Goal: Information Seeking & Learning: Understand process/instructions

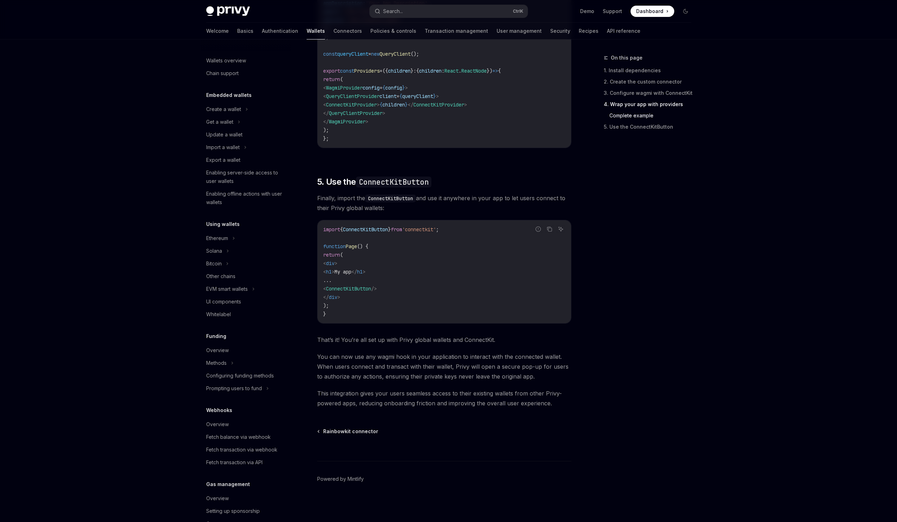
scroll to position [172, 0]
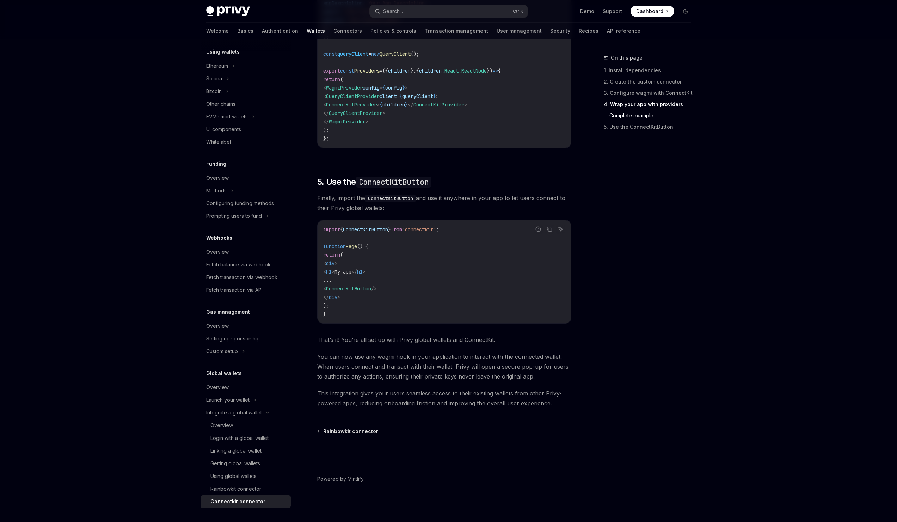
click at [377, 106] on span "ConnectKitProvider" at bounding box center [351, 105] width 51 height 6
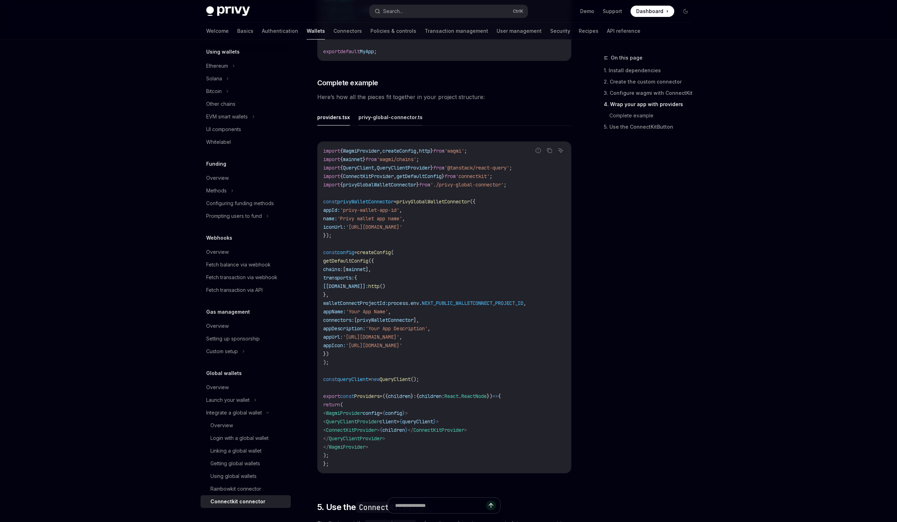
scroll to position [965, 0]
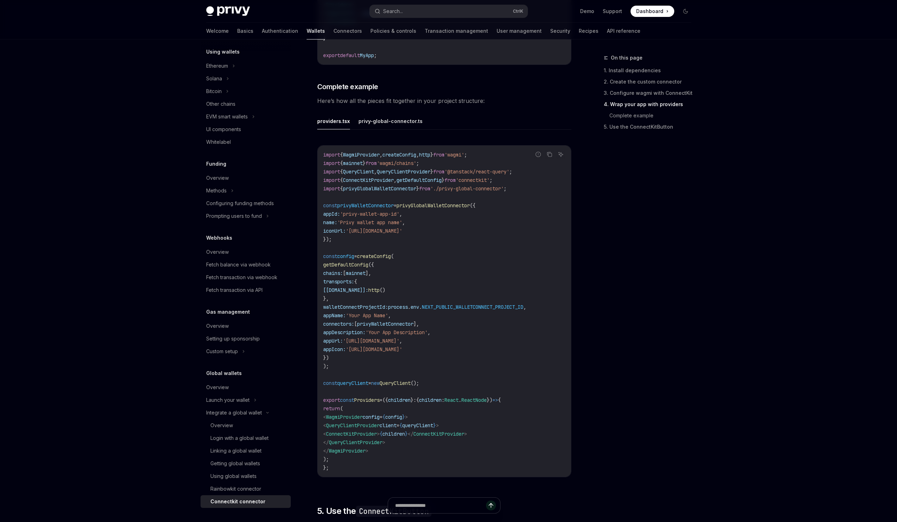
click at [385, 210] on code "import { WagmiProvider , createConfig , http } from 'wagmi' ; import { mainnet …" at bounding box center [444, 311] width 242 height 321
click at [376, 204] on span "privyWalletConnector" at bounding box center [365, 205] width 56 height 6
copy span "privyWalletConnector"
click at [386, 124] on button "privy-global-connector.ts" at bounding box center [390, 121] width 64 height 17
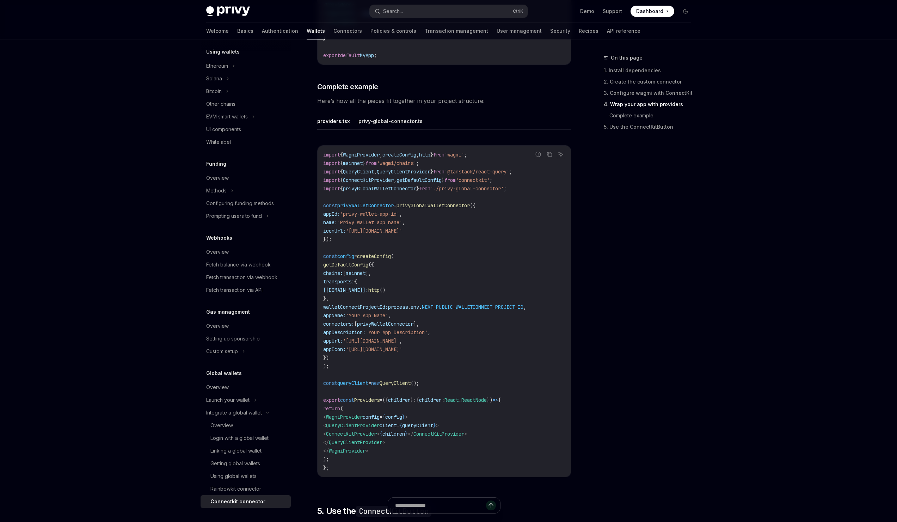
type textarea "*"
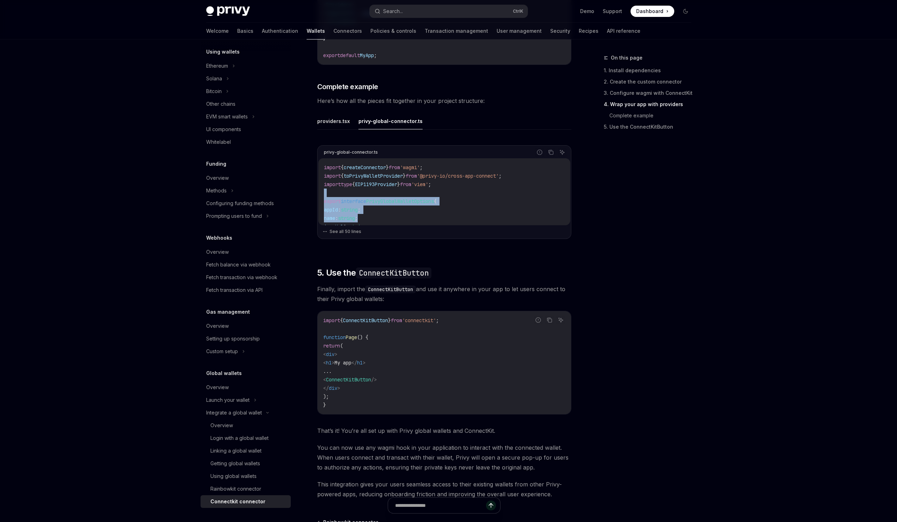
drag, startPoint x: 407, startPoint y: 195, endPoint x: 407, endPoint y: 220, distance: 25.0
click at [407, 220] on code "import { createConnector } from 'wagmi' ; import { toPrivyWalletProvider } from…" at bounding box center [444, 374] width 241 height 423
click at [358, 231] on button "See all 50 lines" at bounding box center [445, 232] width 244 height 10
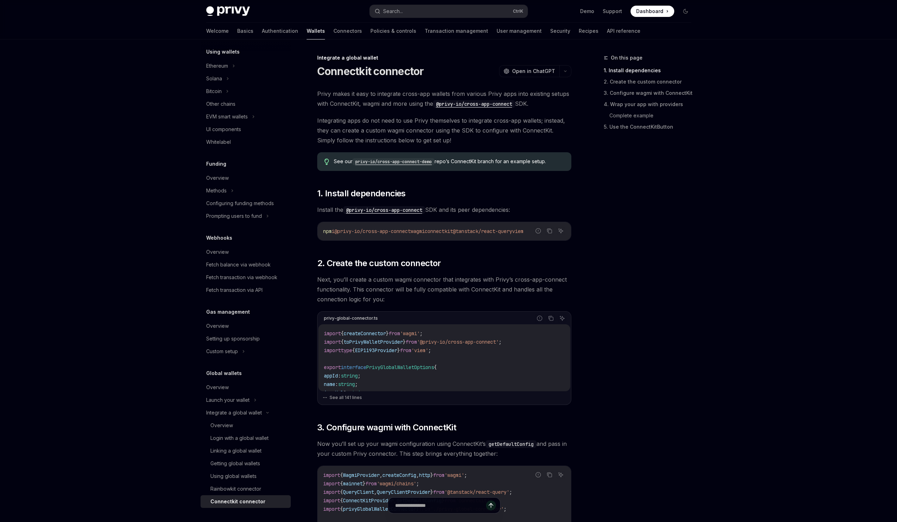
click at [389, 159] on code "privy-io/cross-app-connect-demo" at bounding box center [393, 161] width 82 height 7
click at [450, 12] on button "Search... Ctrl K" at bounding box center [449, 11] width 158 height 13
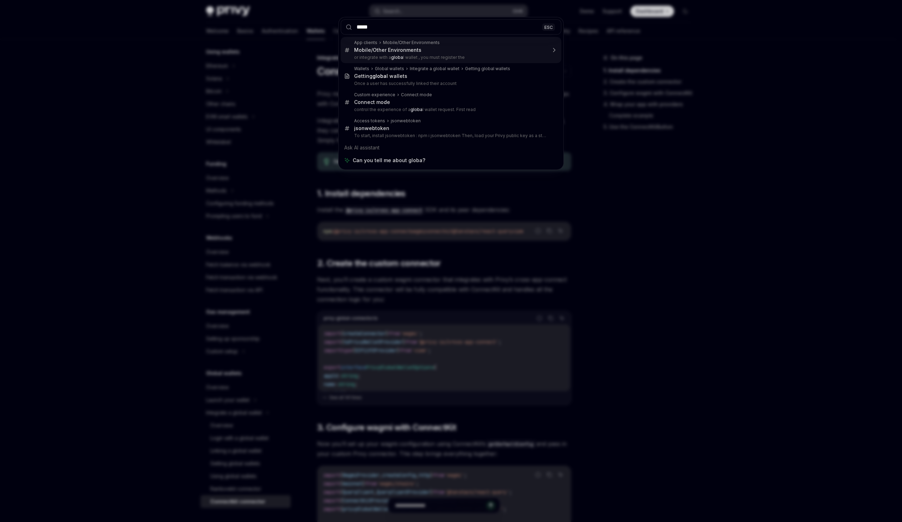
type input "******"
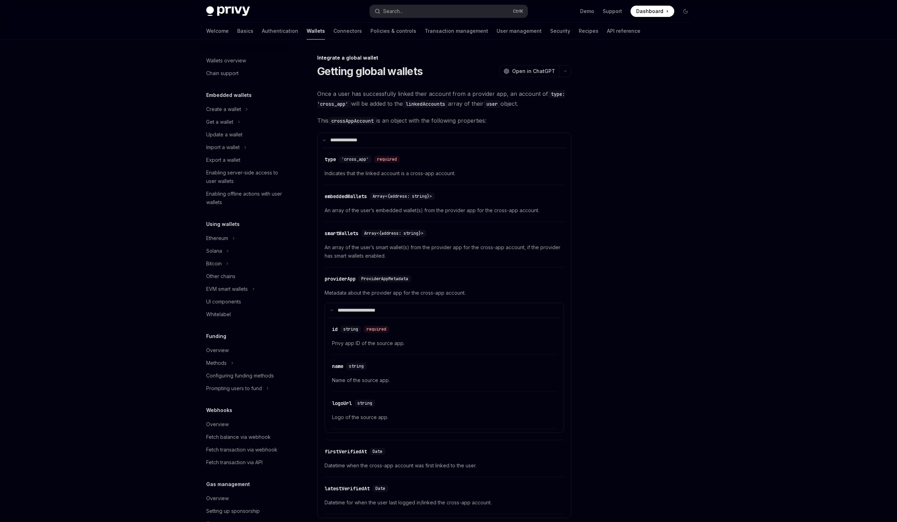
scroll to position [348, 0]
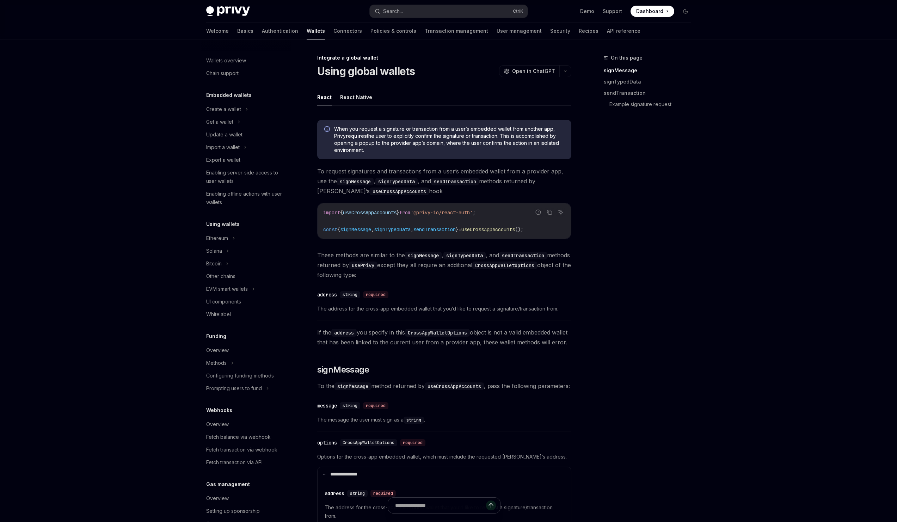
scroll to position [172, 0]
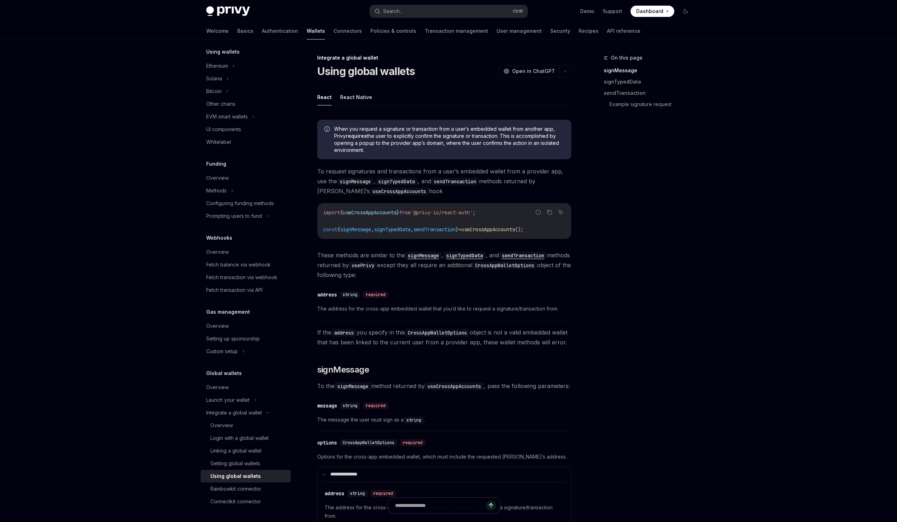
type textarea "*"
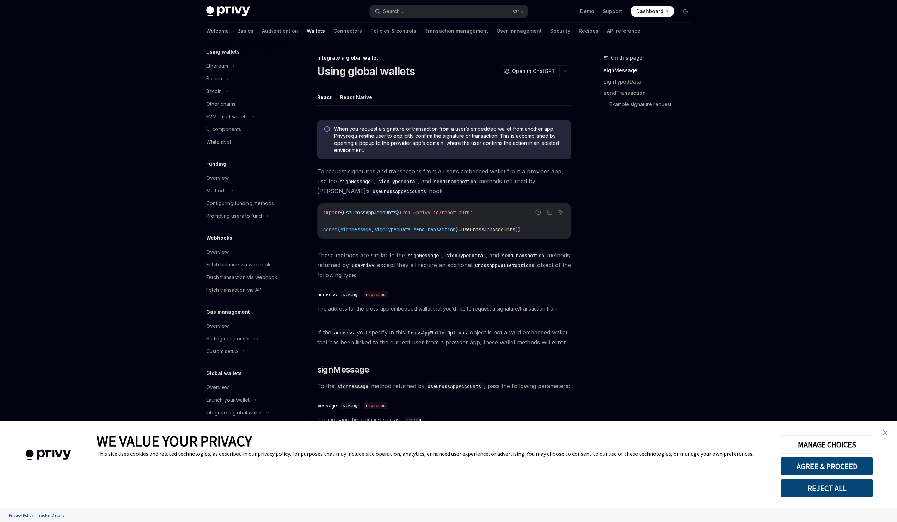
click at [884, 434] on img "close banner" at bounding box center [885, 432] width 5 height 5
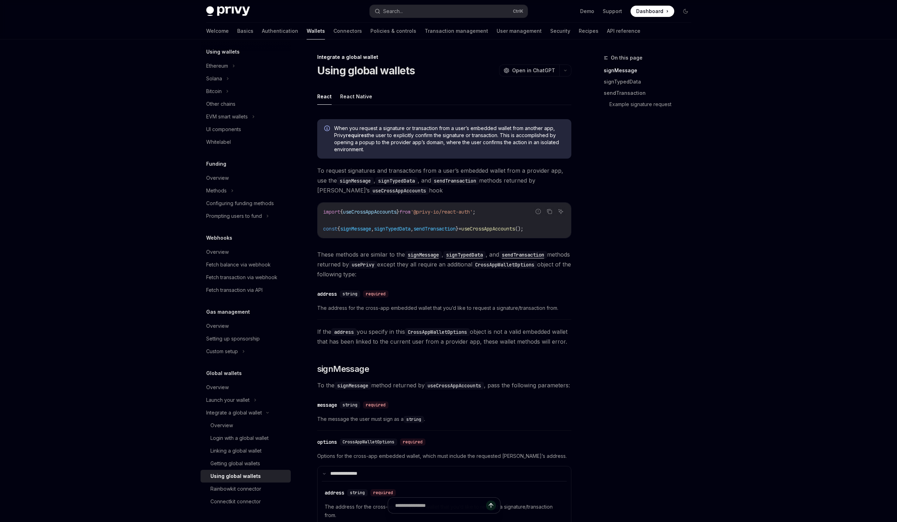
scroll to position [0, 0]
click at [254, 464] on div "Getting global wallets" at bounding box center [235, 463] width 50 height 8
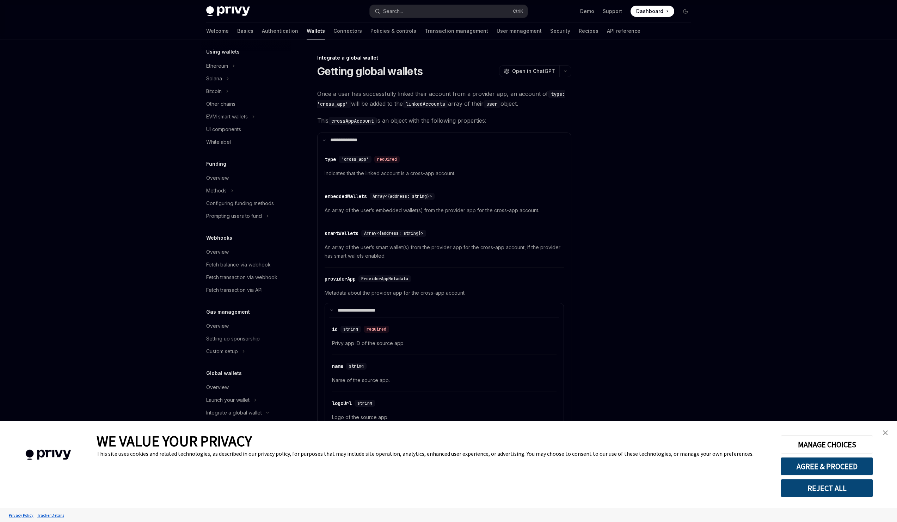
click at [883, 435] on link "close banner" at bounding box center [885, 433] width 14 height 14
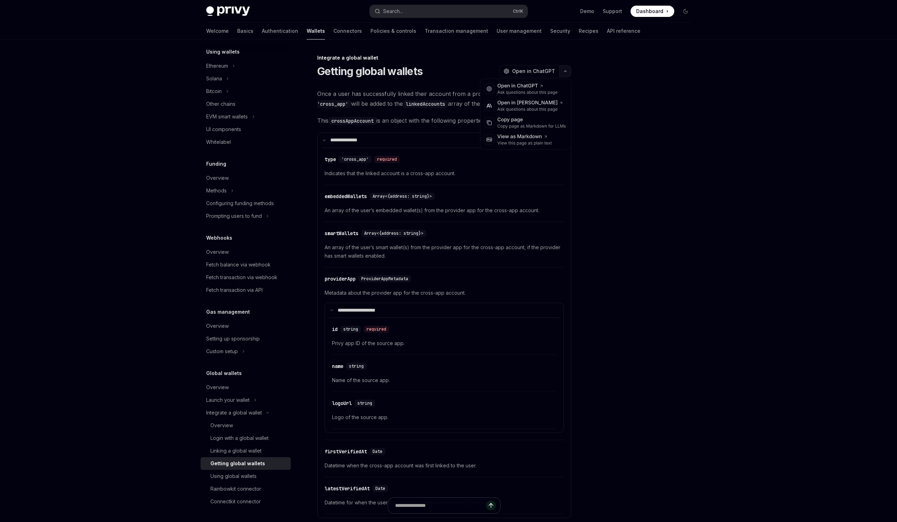
click at [564, 72] on icon "button" at bounding box center [565, 71] width 8 height 3
click at [553, 109] on div "Ask questions about this page" at bounding box center [530, 109] width 66 height 6
click at [563, 72] on icon "button" at bounding box center [565, 71] width 8 height 3
drag, startPoint x: 544, startPoint y: 103, endPoint x: 627, endPoint y: 88, distance: 83.7
click at [627, 88] on body "Privy Docs home page Search... Ctrl K Demo Support Dashboard Dashboard Search..…" at bounding box center [448, 433] width 897 height 867
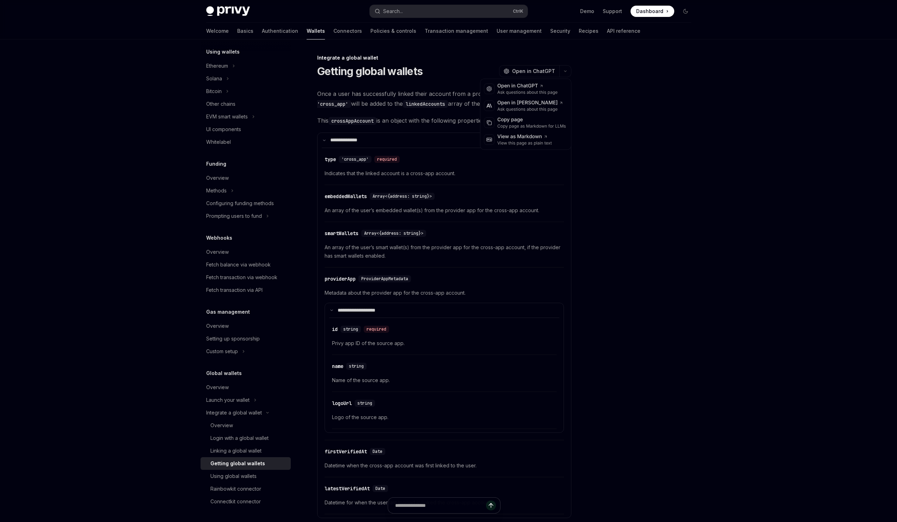
click at [438, 77] on div "Getting global wallets OpenAI Open in ChatGPT" at bounding box center [444, 71] width 254 height 13
